Goal: Task Accomplishment & Management: Use online tool/utility

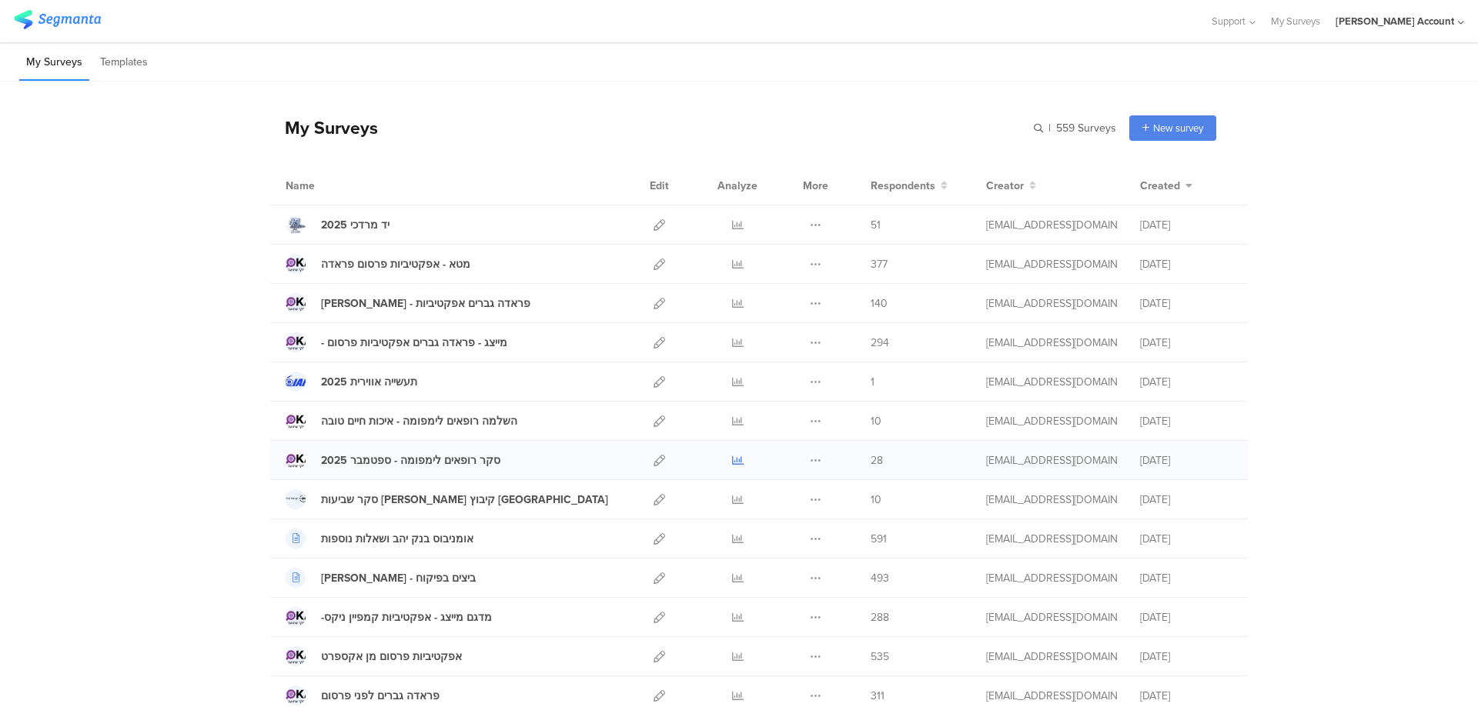
click at [736, 456] on icon at bounding box center [738, 461] width 12 height 12
click at [732, 458] on icon at bounding box center [738, 461] width 12 height 12
click at [732, 463] on icon at bounding box center [738, 461] width 12 height 12
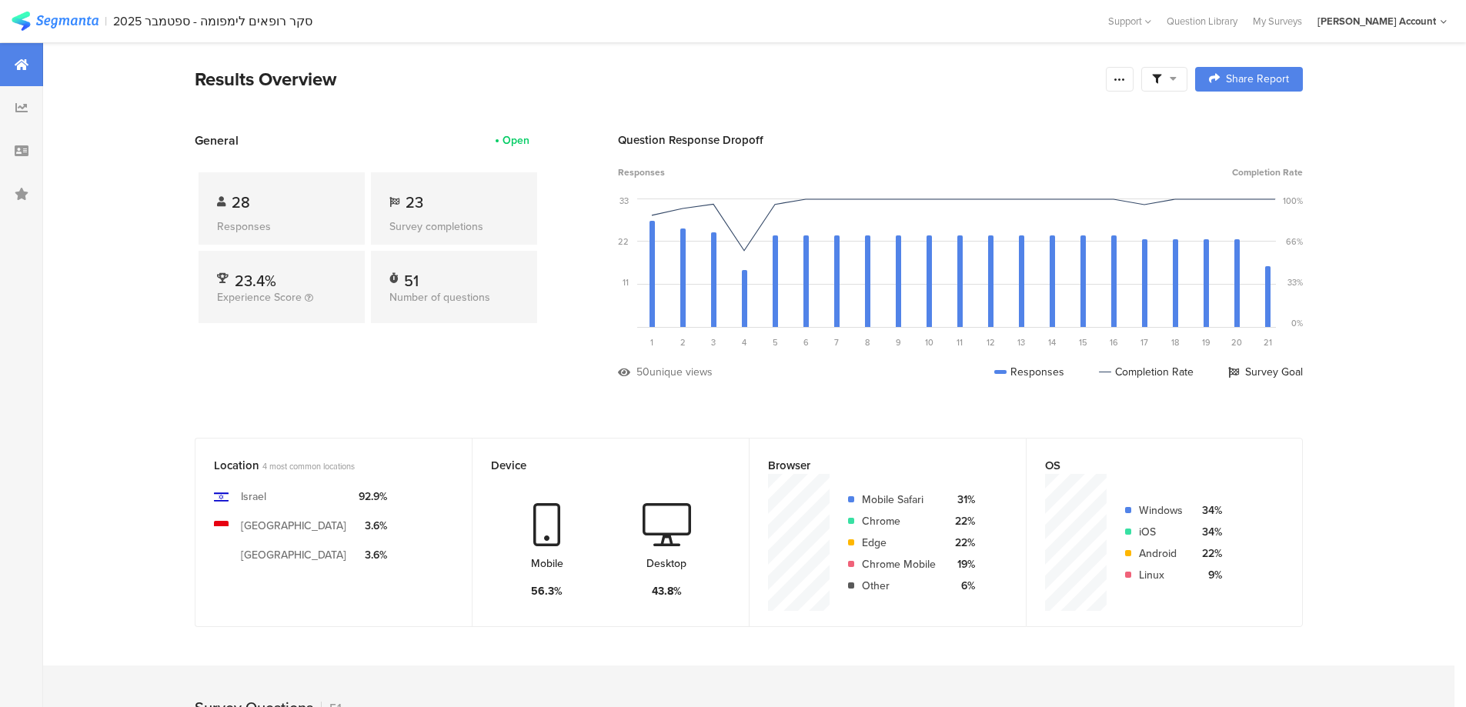
click at [1168, 74] on span at bounding box center [1164, 79] width 25 height 14
click at [1248, 123] on span at bounding box center [1243, 122] width 23 height 12
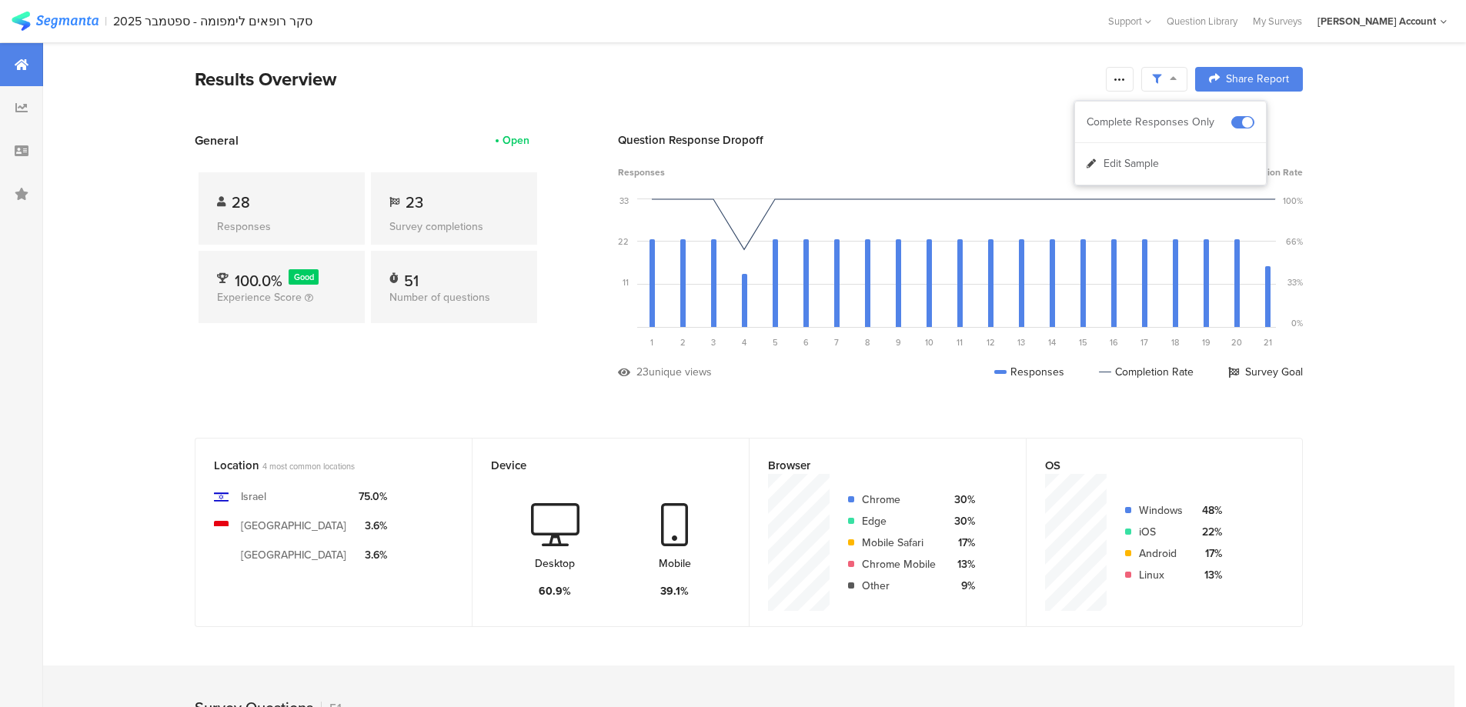
click at [1125, 81] on icon at bounding box center [1120, 79] width 12 height 12
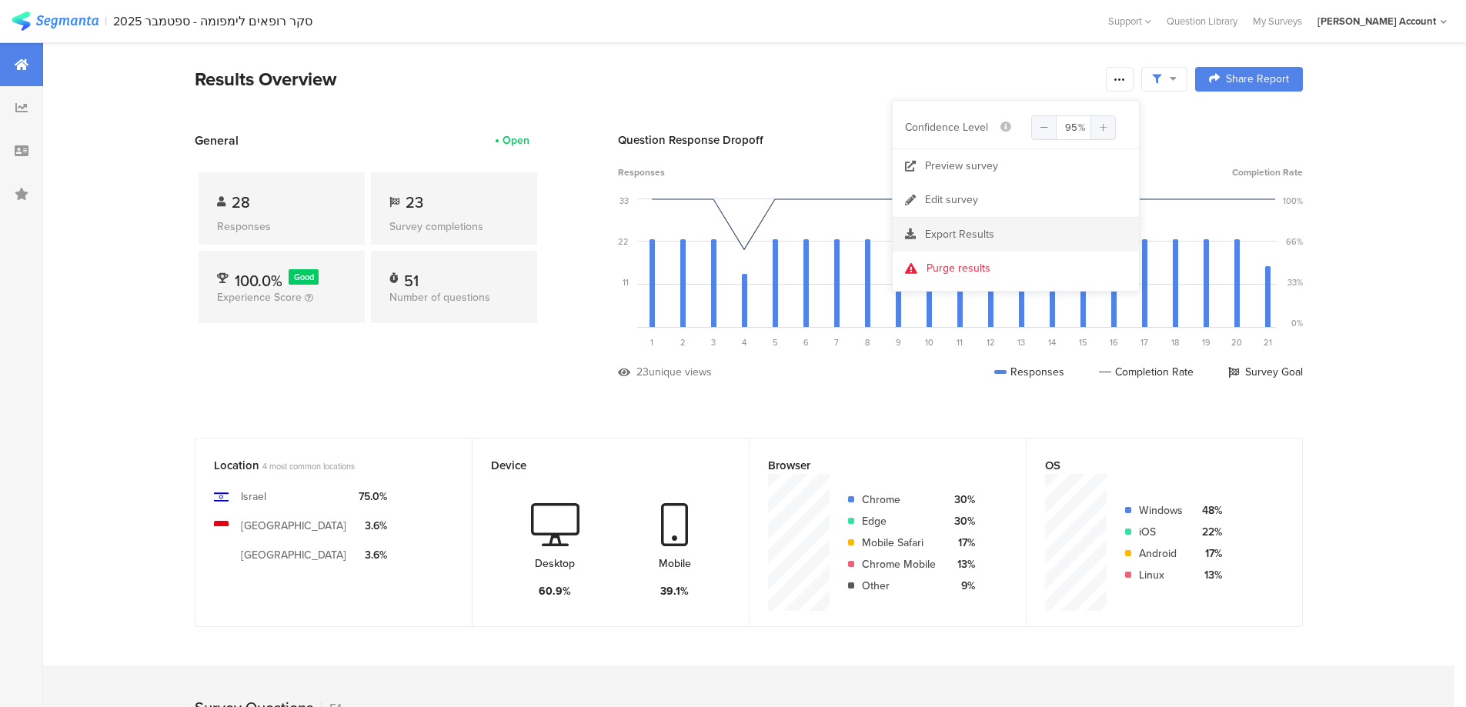
click at [1010, 233] on div "Export Results" at bounding box center [1016, 234] width 246 height 15
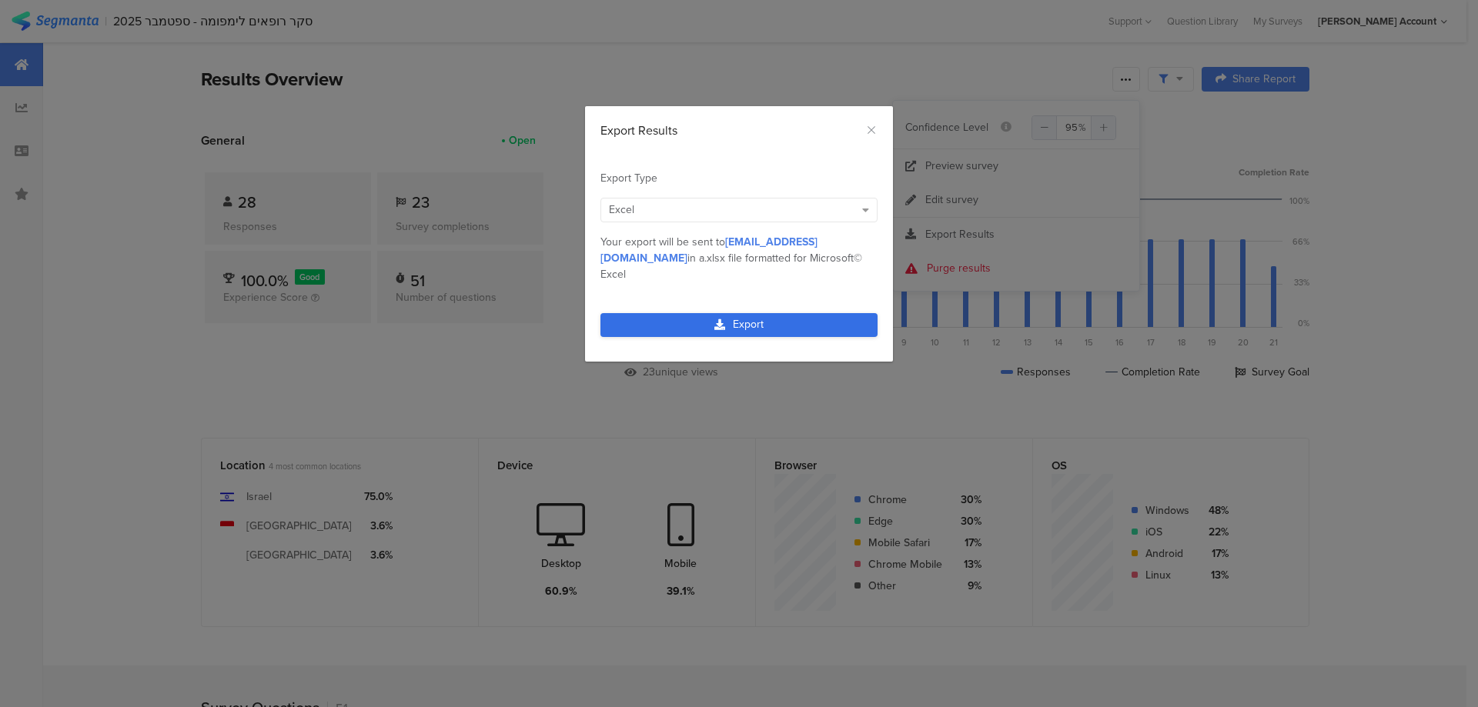
click at [790, 313] on link "Export" at bounding box center [738, 325] width 277 height 24
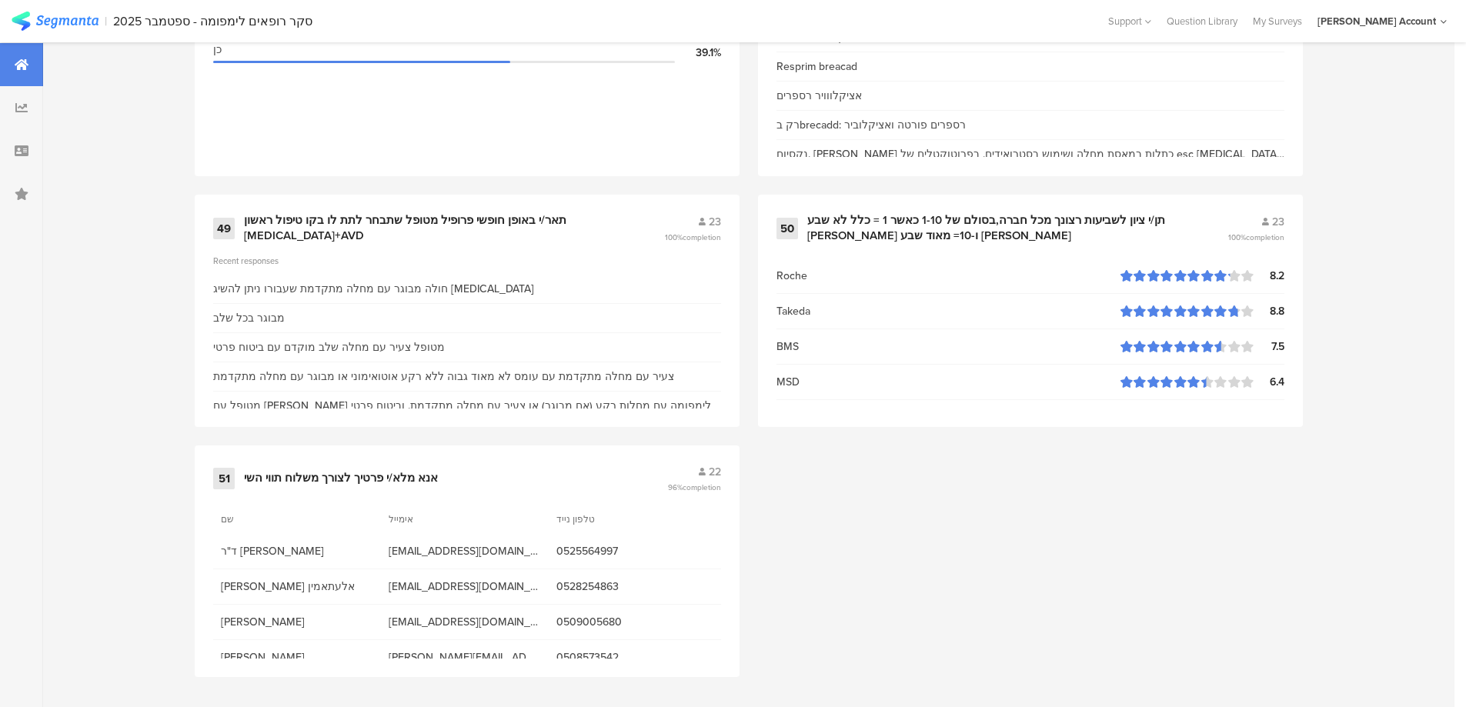
scroll to position [6571, 0]
click at [383, 483] on div "51 אנא מלא/י פרטיך לצורך משלוח תווי השי 22 96% completion" at bounding box center [467, 476] width 508 height 29
